Goal: Information Seeking & Learning: Learn about a topic

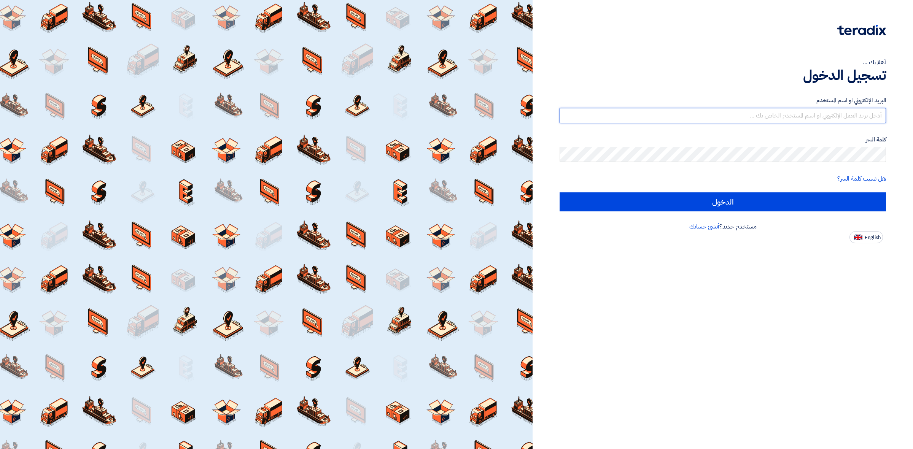
click at [804, 119] on input "text" at bounding box center [722, 115] width 326 height 15
type input "[PERSON_NAME][EMAIL_ADDRESS][PERSON_NAME][DOMAIN_NAME]"
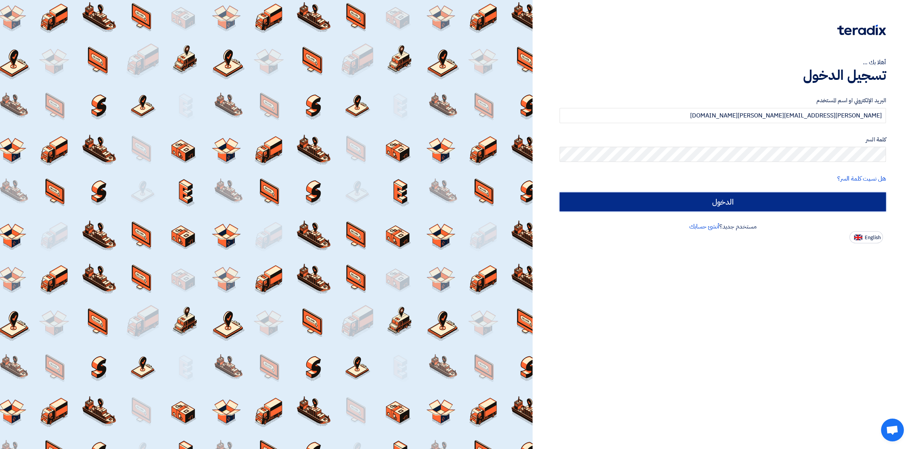
click at [568, 196] on input "الدخول" at bounding box center [722, 201] width 326 height 19
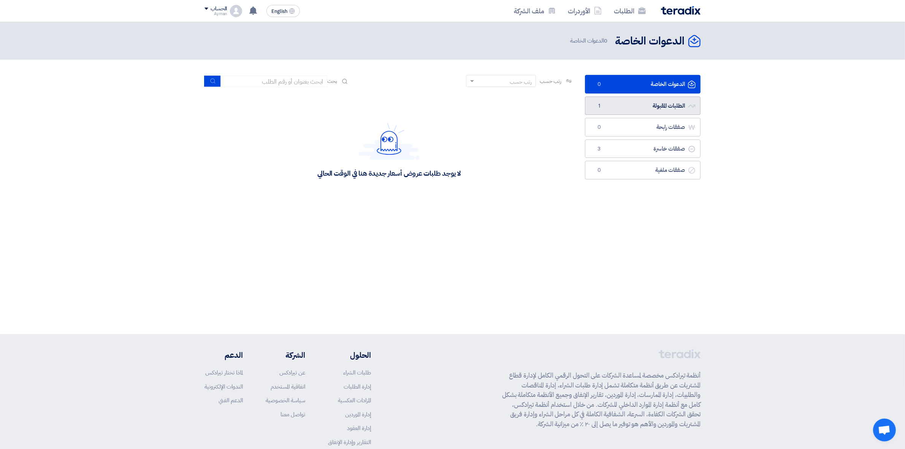
click at [644, 107] on link "الطلبات المقبولة الطلبات المقبولة 1" at bounding box center [643, 106] width 116 height 19
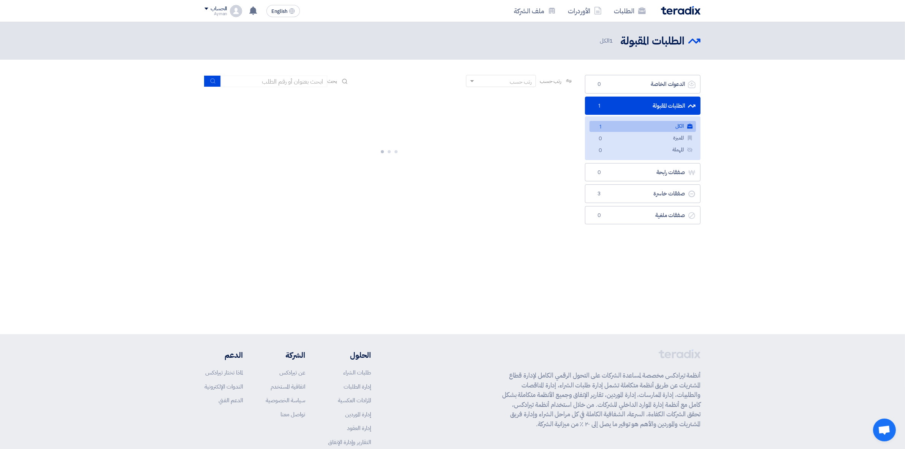
click at [648, 125] on link "الكل الكل 1" at bounding box center [643, 126] width 106 height 11
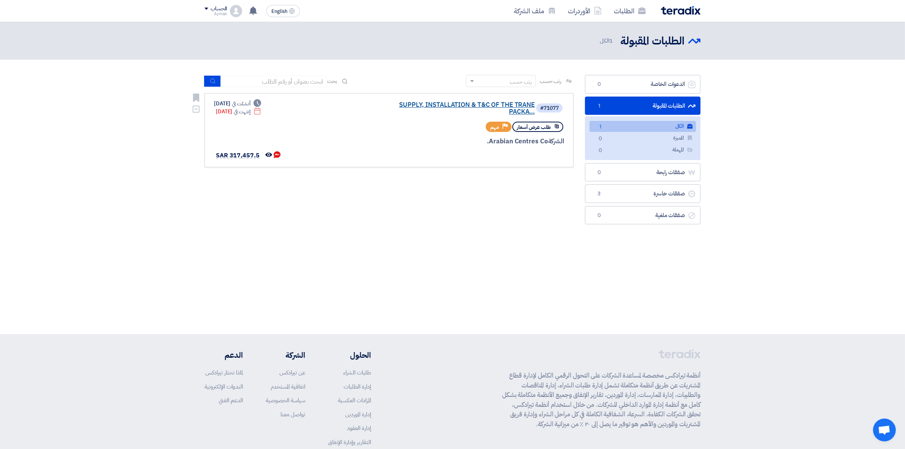
click at [517, 107] on link "SUPPLY, INSTALLATION & T&C OF THE TRANE PACKA..." at bounding box center [459, 109] width 152 height 14
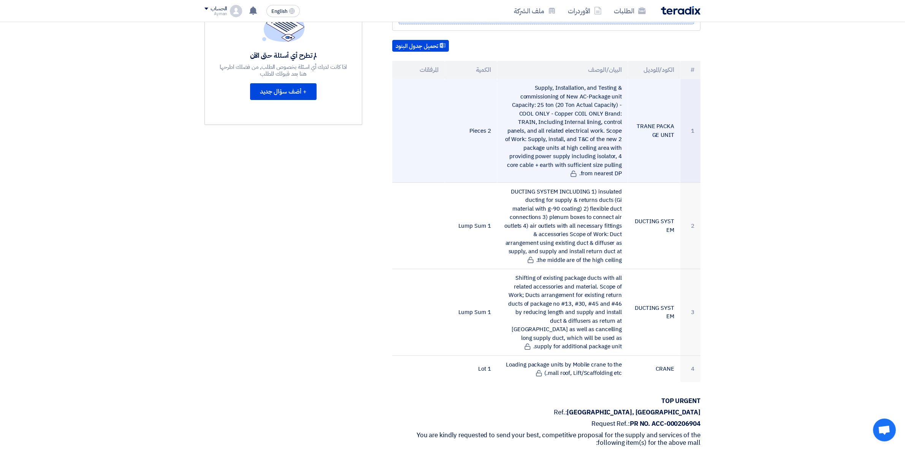
scroll to position [140, 0]
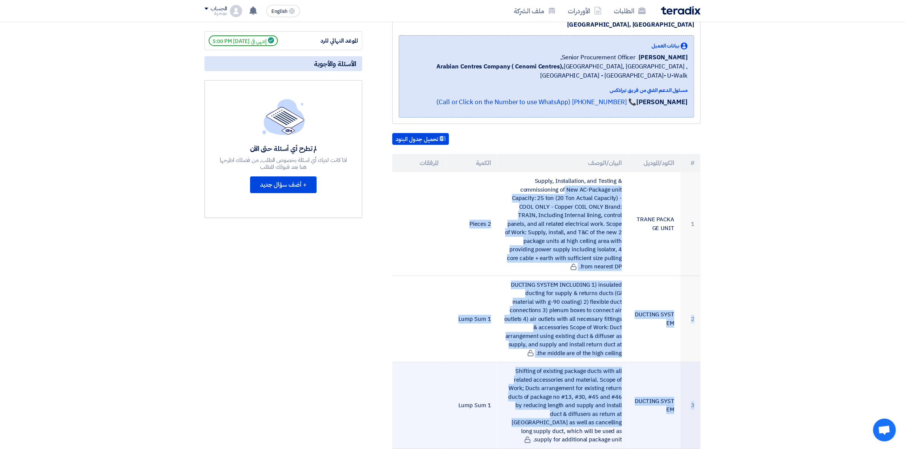
drag, startPoint x: 534, startPoint y: 170, endPoint x: 625, endPoint y: 411, distance: 257.9
click at [625, 411] on tbody "1 TRANE PACKAGE UNIT Supply, Installation, and Testing & commissioning of New A…" at bounding box center [546, 323] width 308 height 303
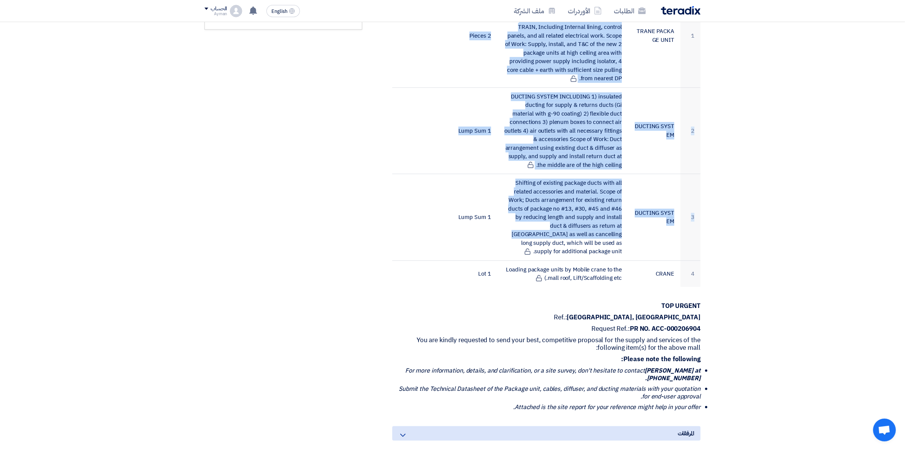
scroll to position [330, 0]
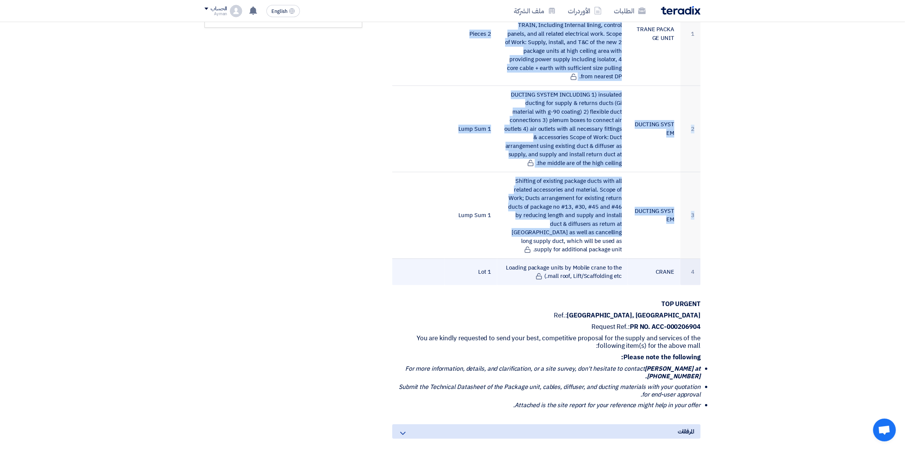
drag, startPoint x: 510, startPoint y: 257, endPoint x: 619, endPoint y: 268, distance: 109.4
click at [619, 268] on td "Loading package units by Mobile crane to the mall roof, Lift/Scaffolding etc.)" at bounding box center [562, 272] width 131 height 27
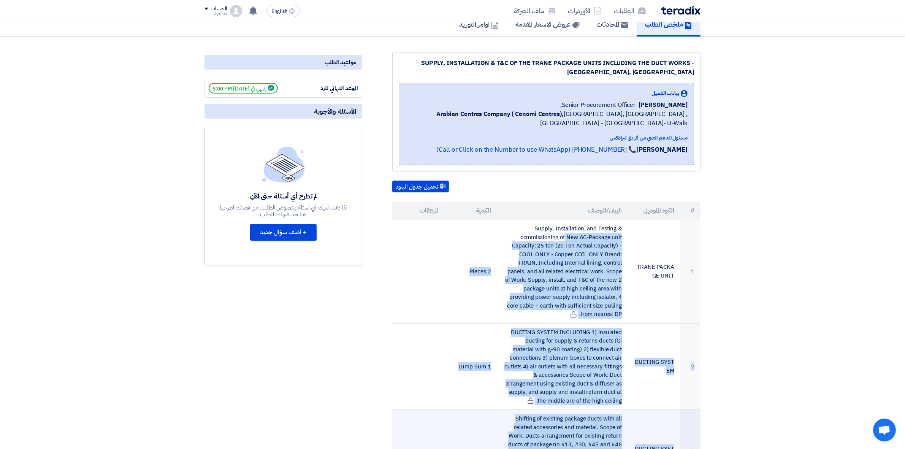
scroll to position [0, 0]
